Goal: Find specific page/section: Find specific page/section

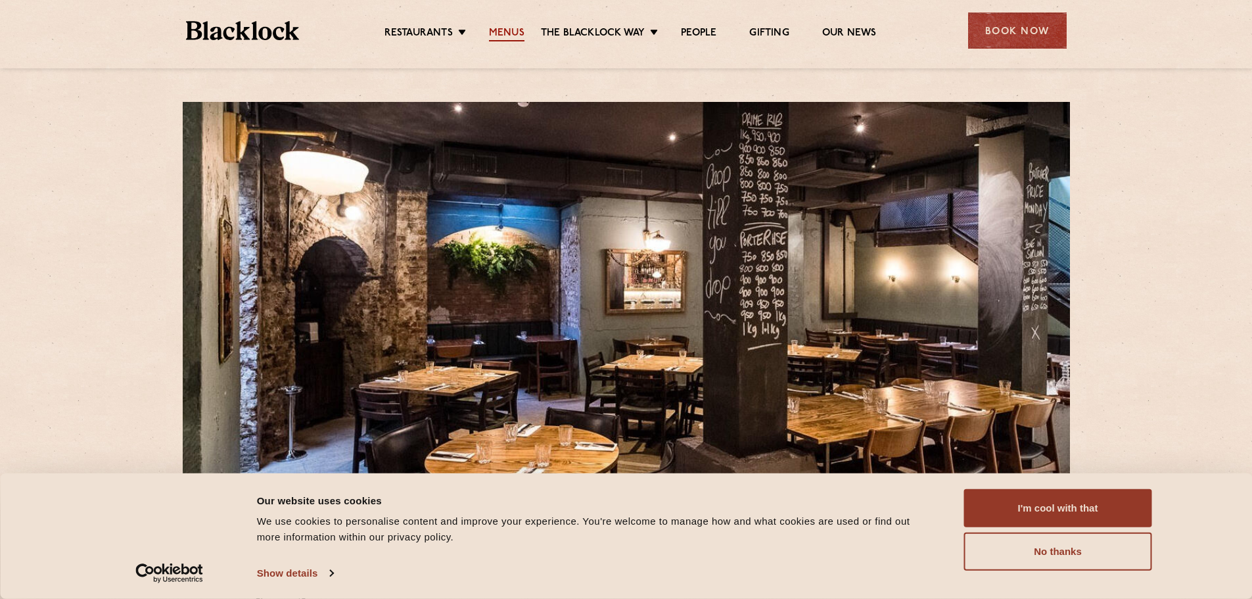
click at [508, 33] on link "Menus" at bounding box center [506, 34] width 35 height 14
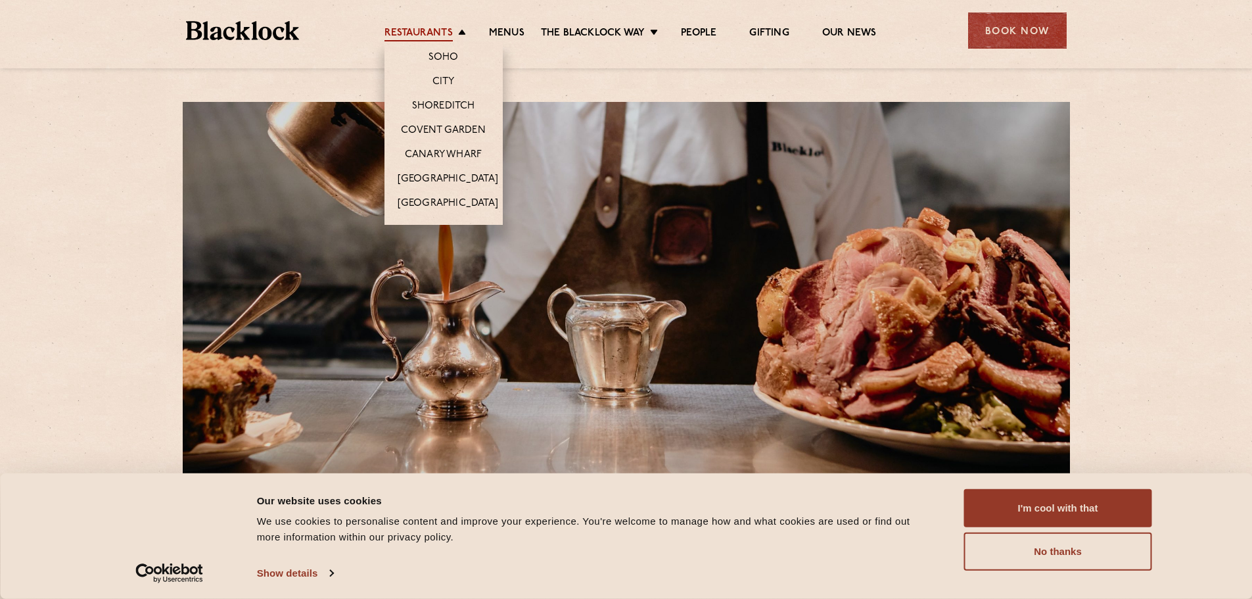
click at [440, 37] on link "Restaurants" at bounding box center [418, 34] width 68 height 14
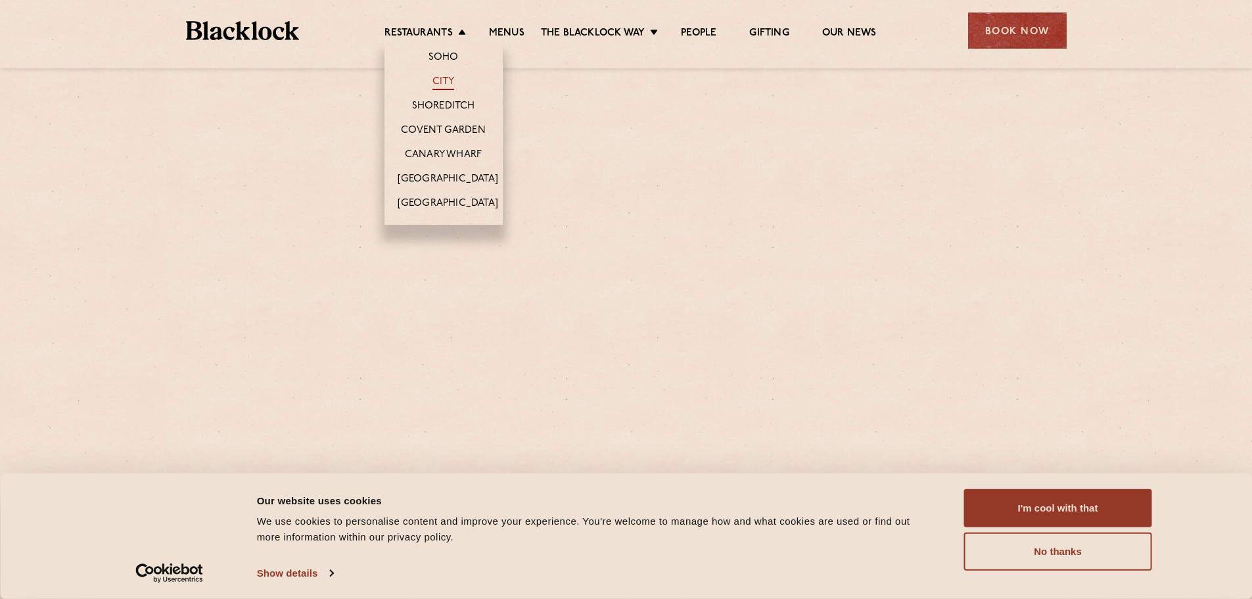
click at [432, 85] on link "City" at bounding box center [443, 83] width 22 height 14
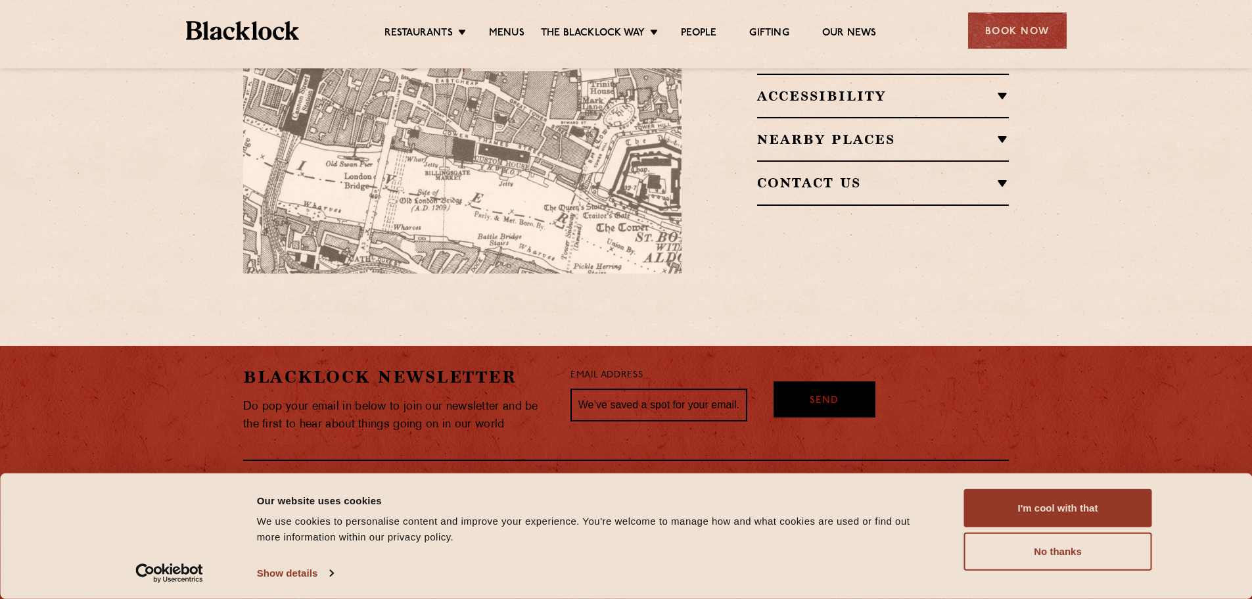
scroll to position [1001, 0]
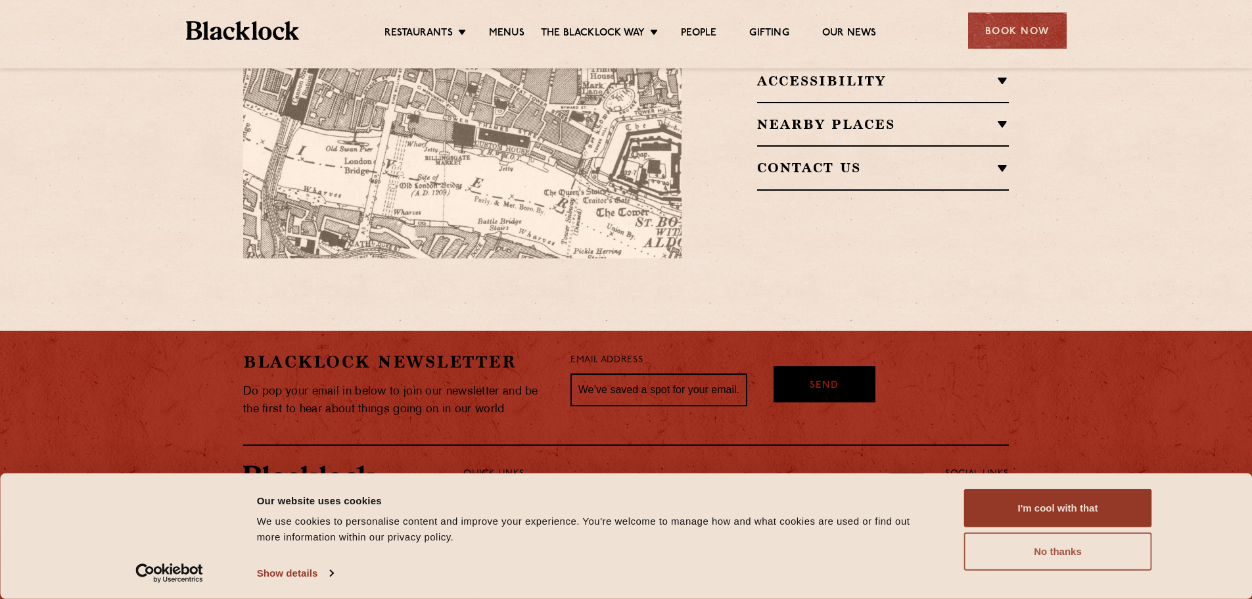
click at [1024, 547] on button "No thanks" at bounding box center [1058, 551] width 188 height 38
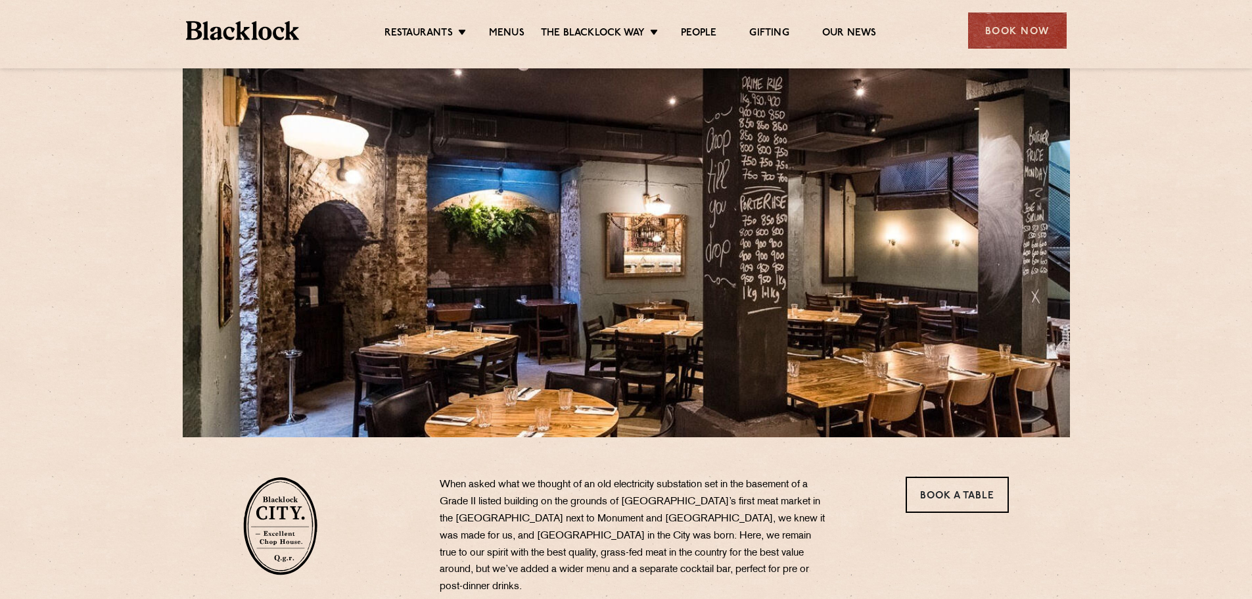
scroll to position [0, 0]
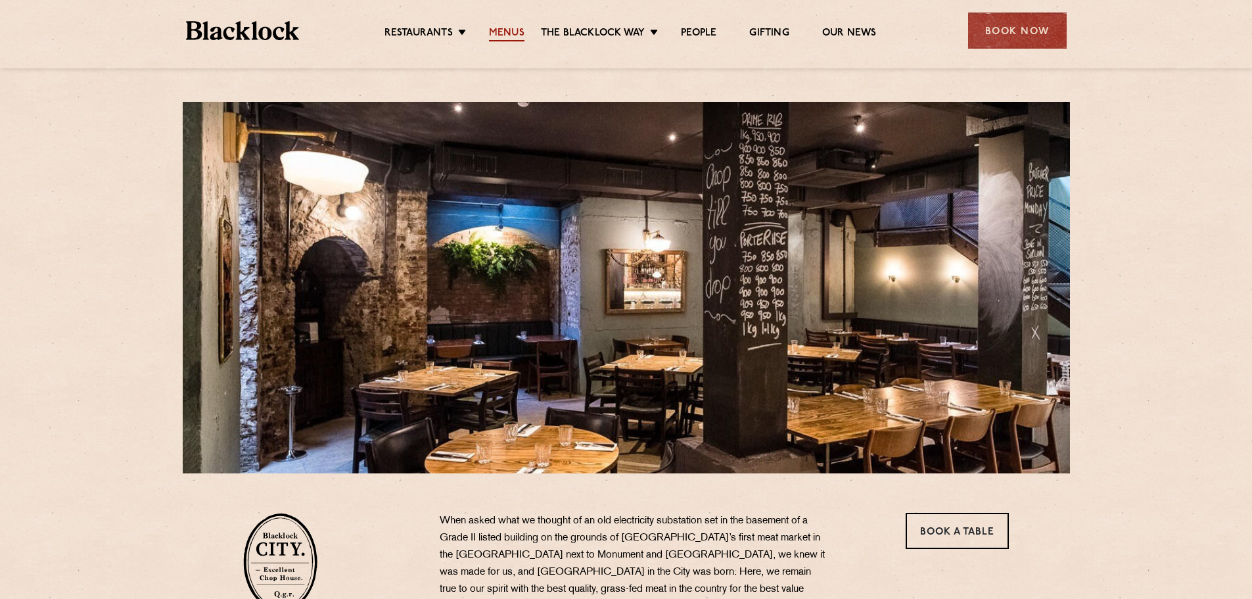
click at [498, 35] on link "Menus" at bounding box center [506, 34] width 35 height 14
